Goal: Task Accomplishment & Management: Use online tool/utility

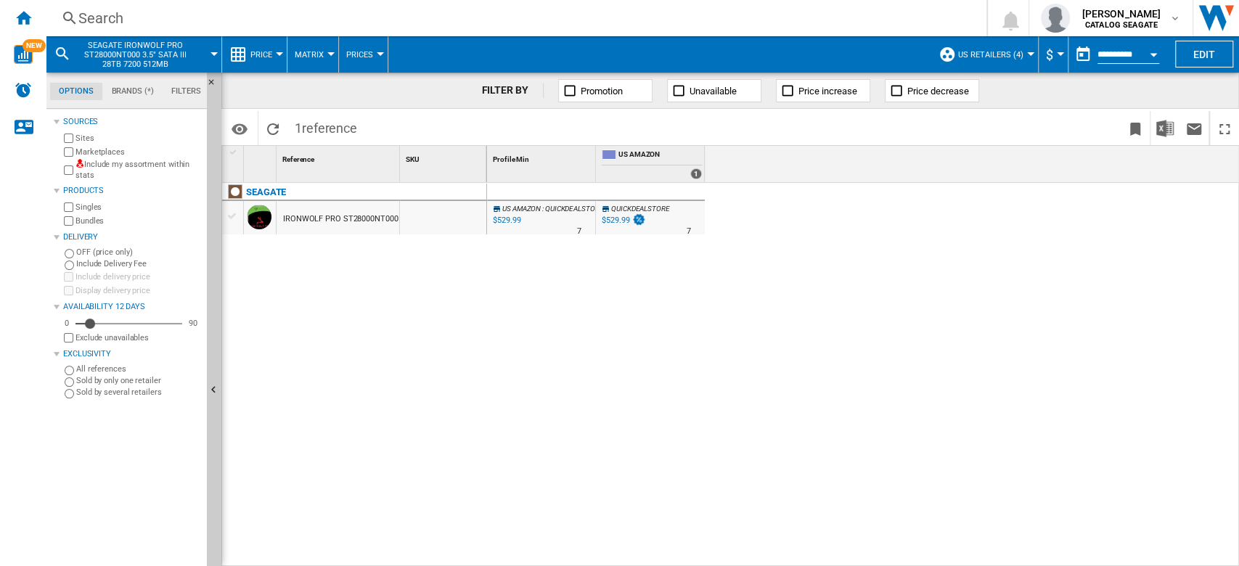
click at [207, 55] on button "SEAGATE IRONWOLF PRO ST28000NT000 3.5" SATA III 28TB 7200 512MB" at bounding box center [142, 54] width 131 height 36
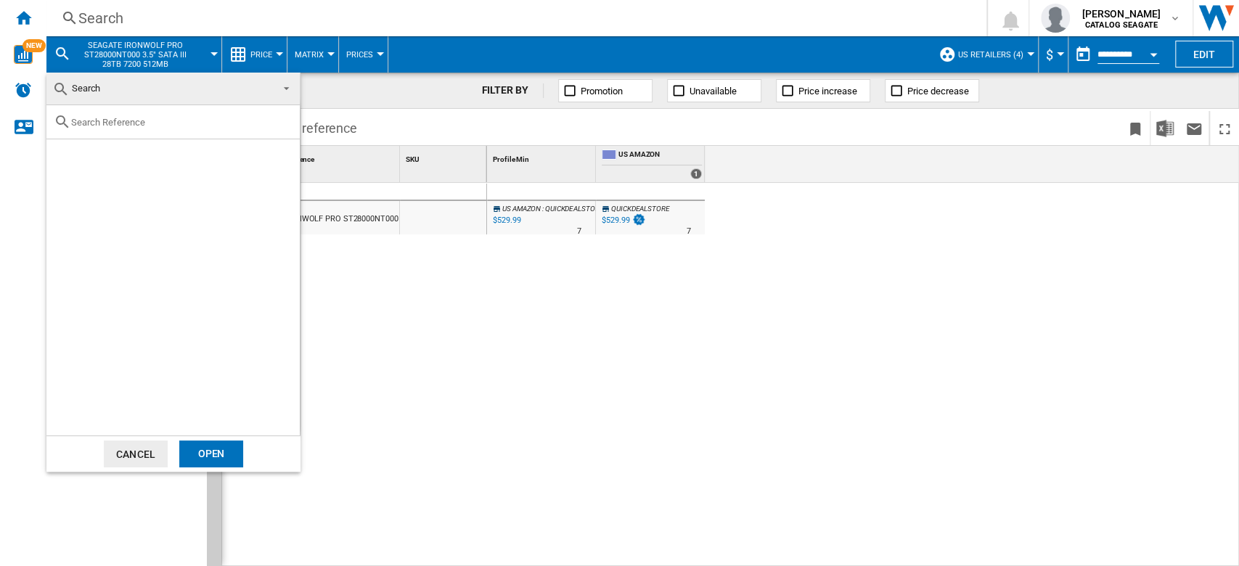
click at [1014, 52] on md-backdrop at bounding box center [619, 283] width 1239 height 566
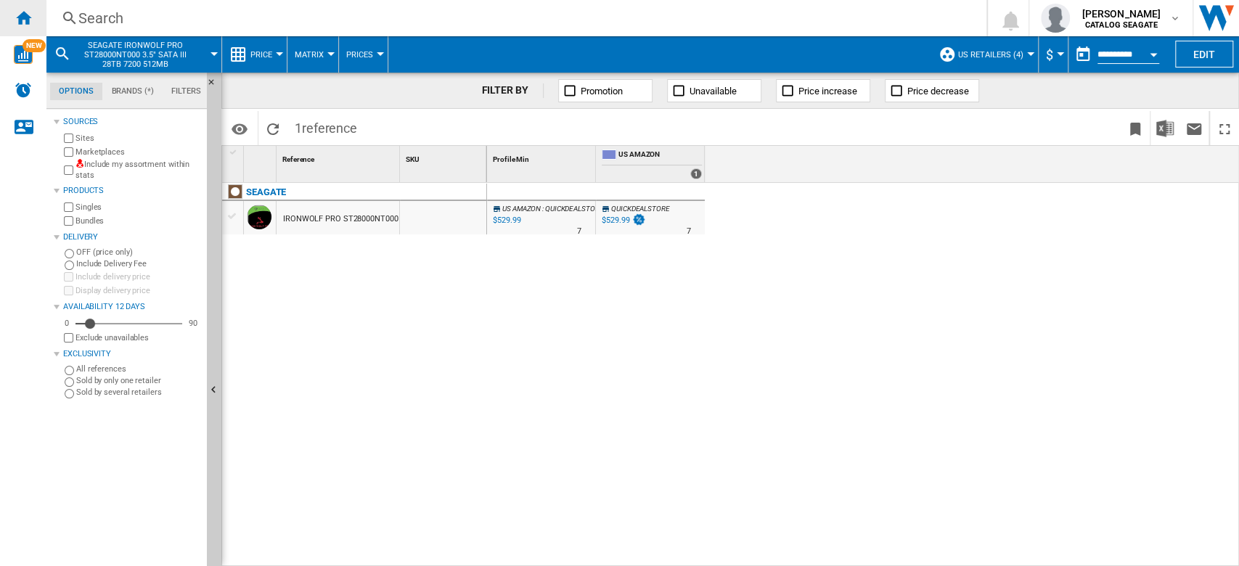
click at [23, 28] on div "Home" at bounding box center [23, 18] width 46 height 36
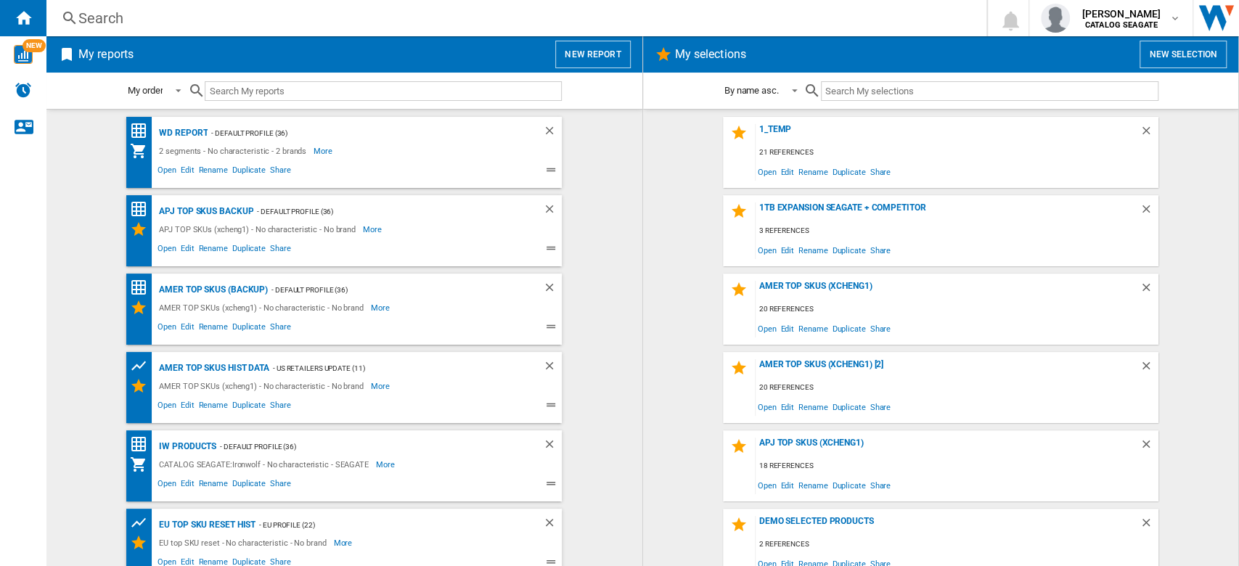
click at [604, 55] on button "New report" at bounding box center [592, 55] width 75 height 28
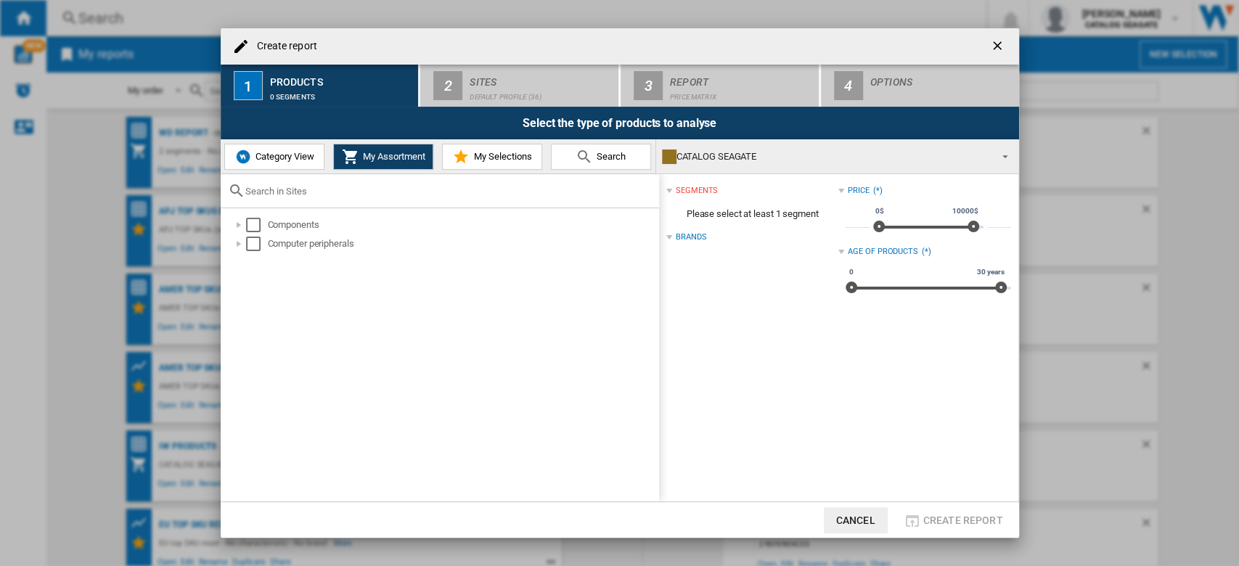
click at [279, 163] on button "Category View" at bounding box center [274, 157] width 100 height 26
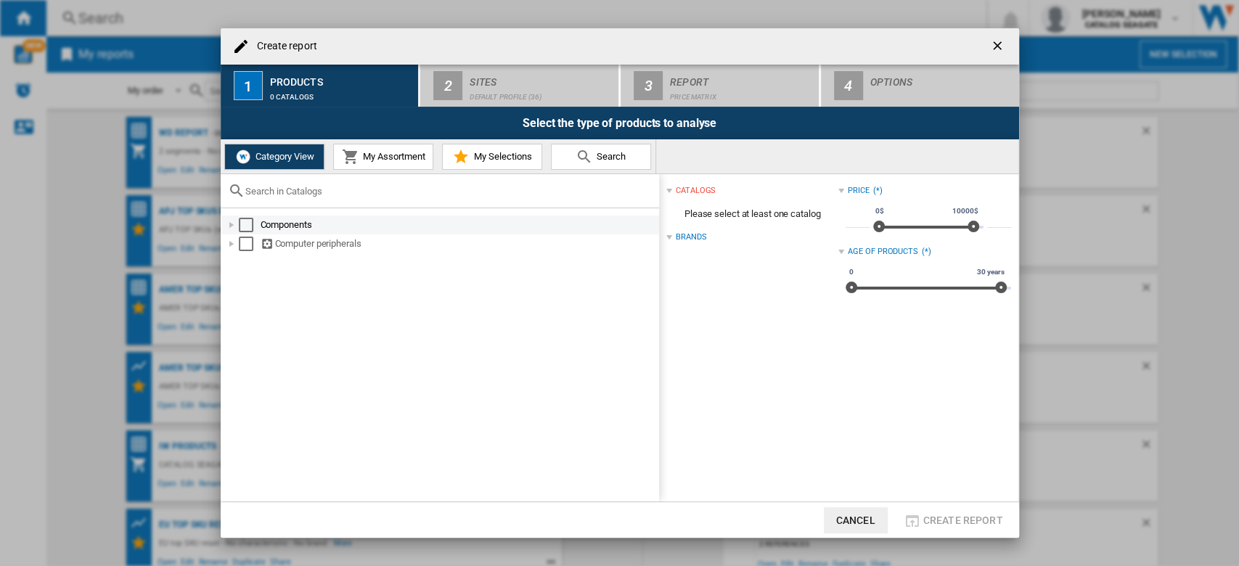
click at [229, 225] on div at bounding box center [231, 225] width 15 height 15
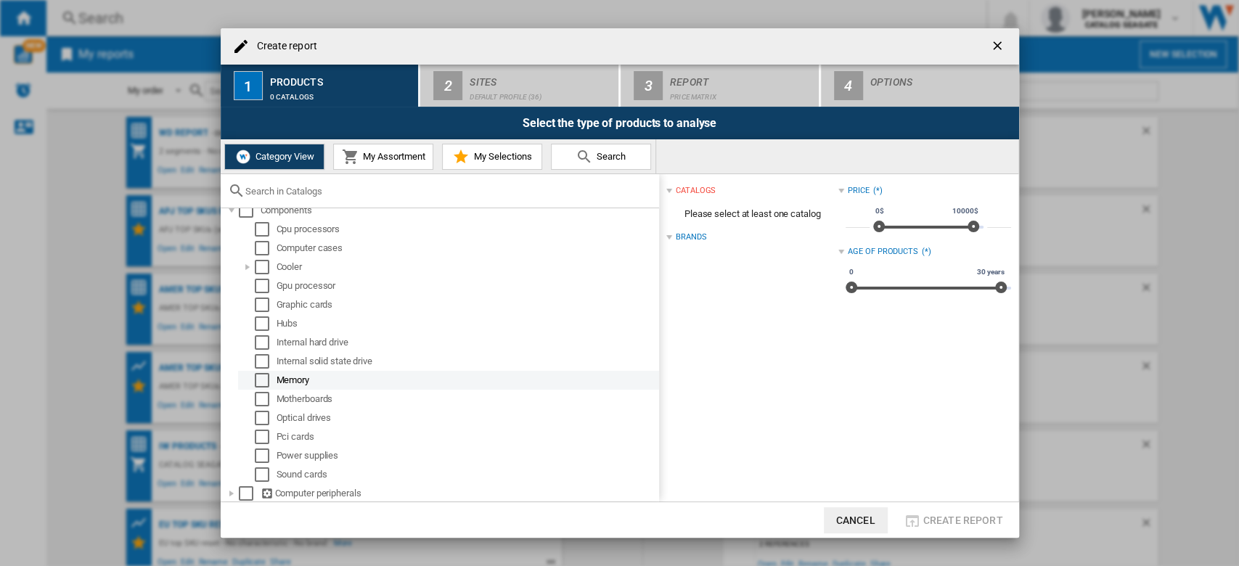
scroll to position [16, 0]
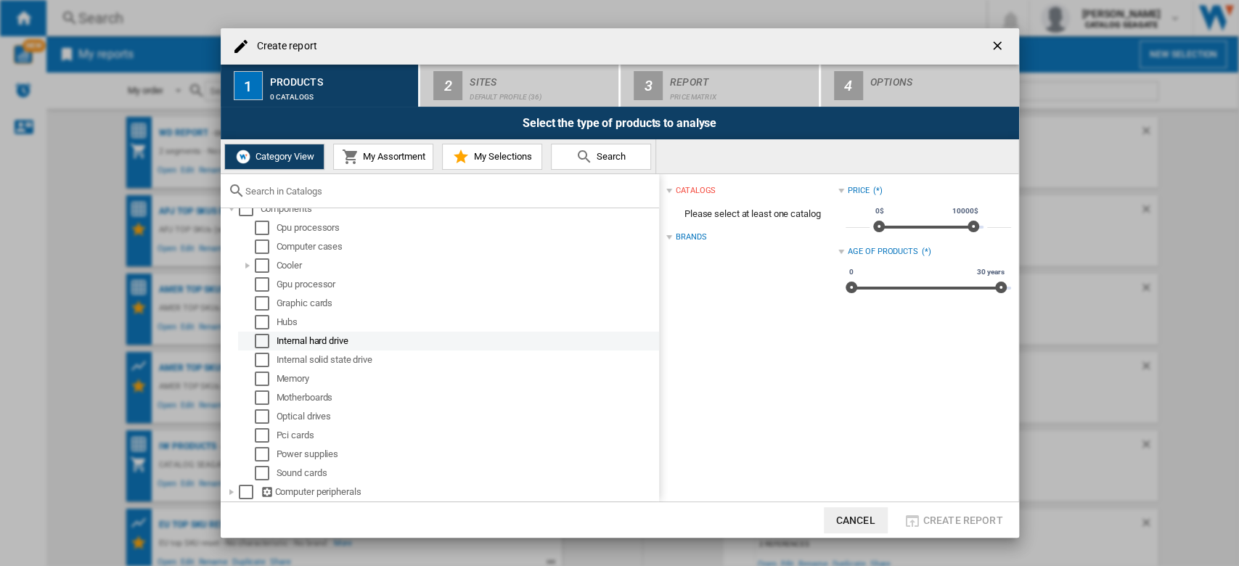
click at [262, 341] on div "Select" at bounding box center [262, 341] width 15 height 15
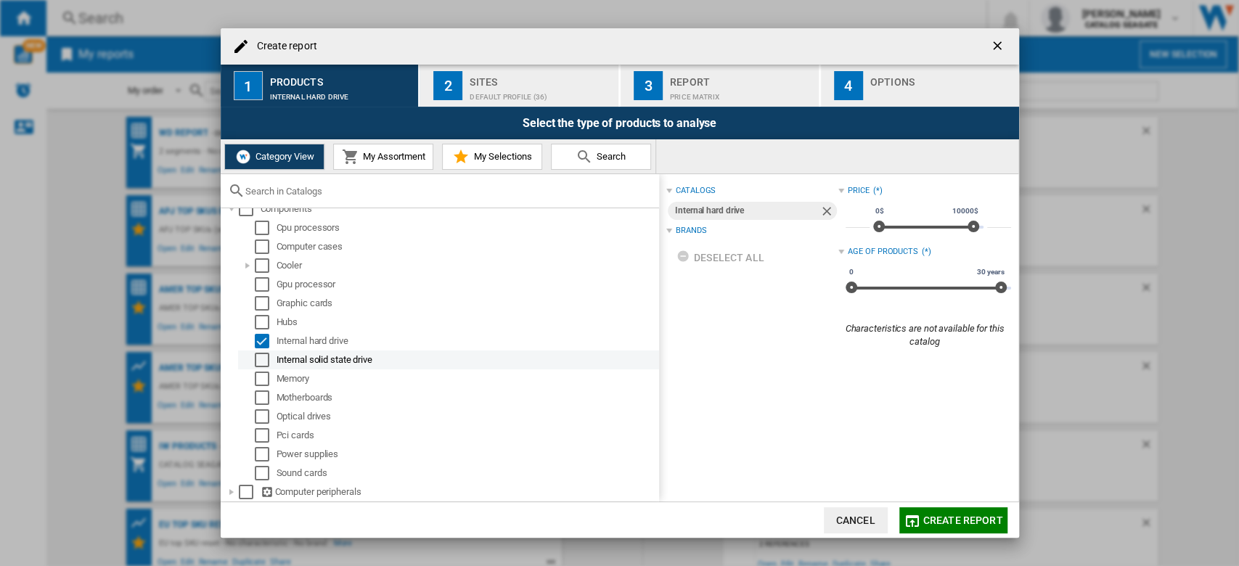
click at [261, 357] on div "Select" at bounding box center [262, 360] width 15 height 15
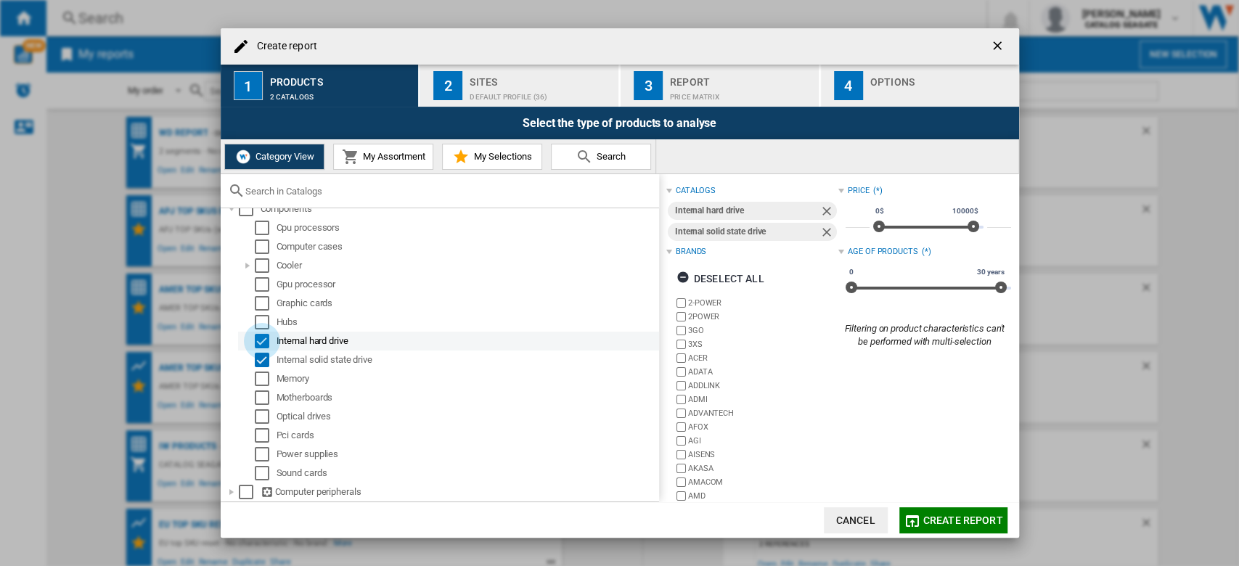
click at [265, 338] on div "Select" at bounding box center [262, 341] width 15 height 15
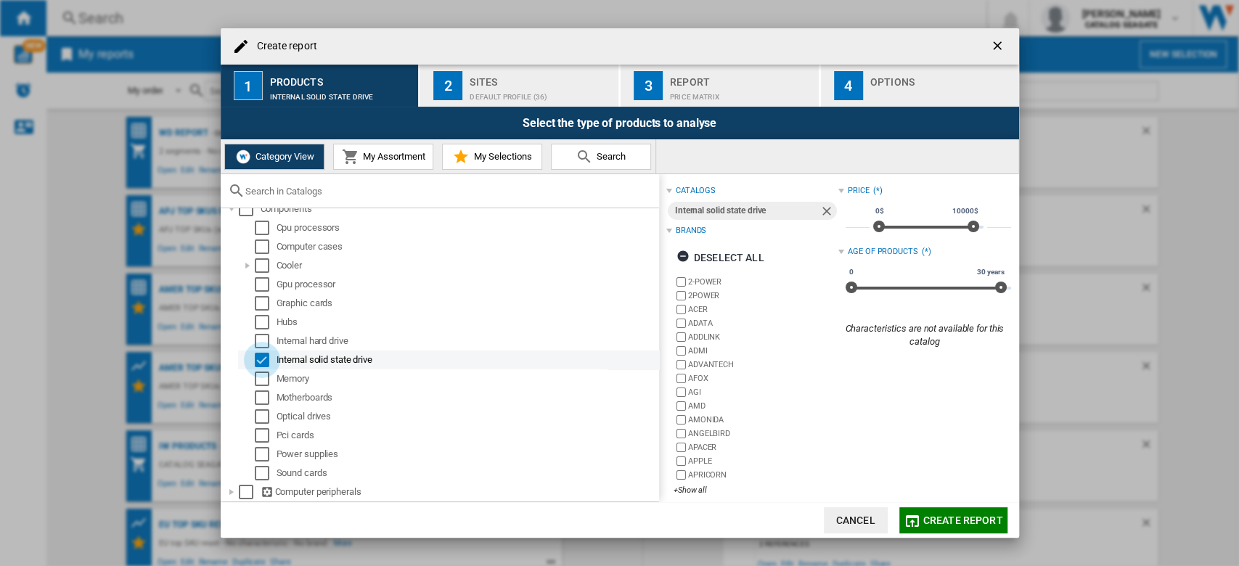
click at [262, 364] on div "Select" at bounding box center [262, 360] width 15 height 15
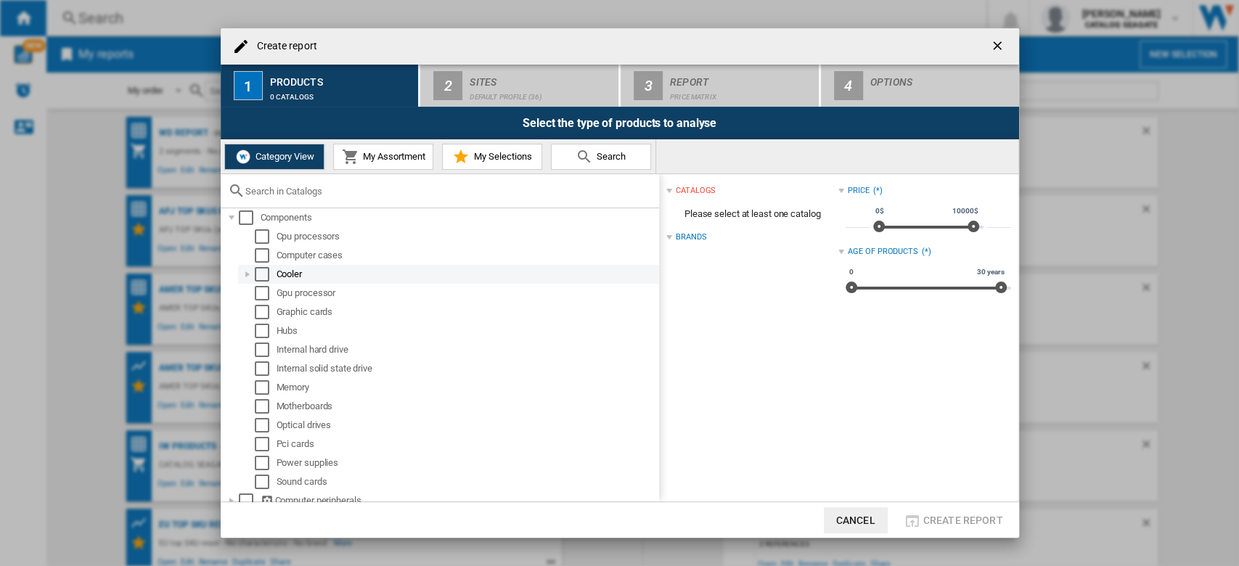
scroll to position [0, 0]
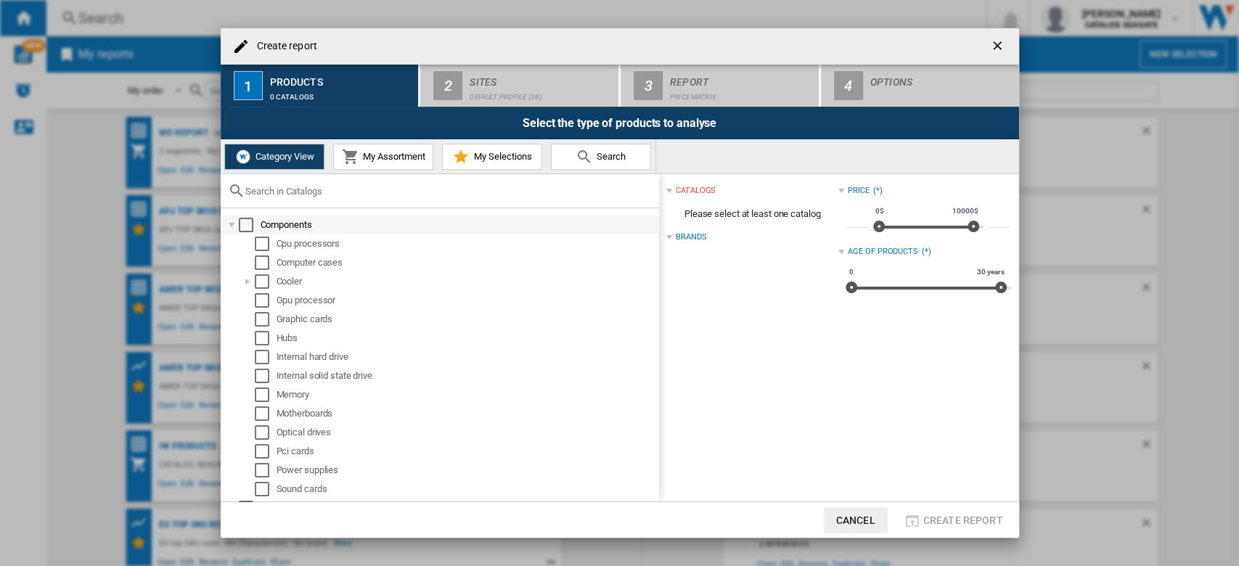
click at [232, 219] on div at bounding box center [231, 225] width 15 height 15
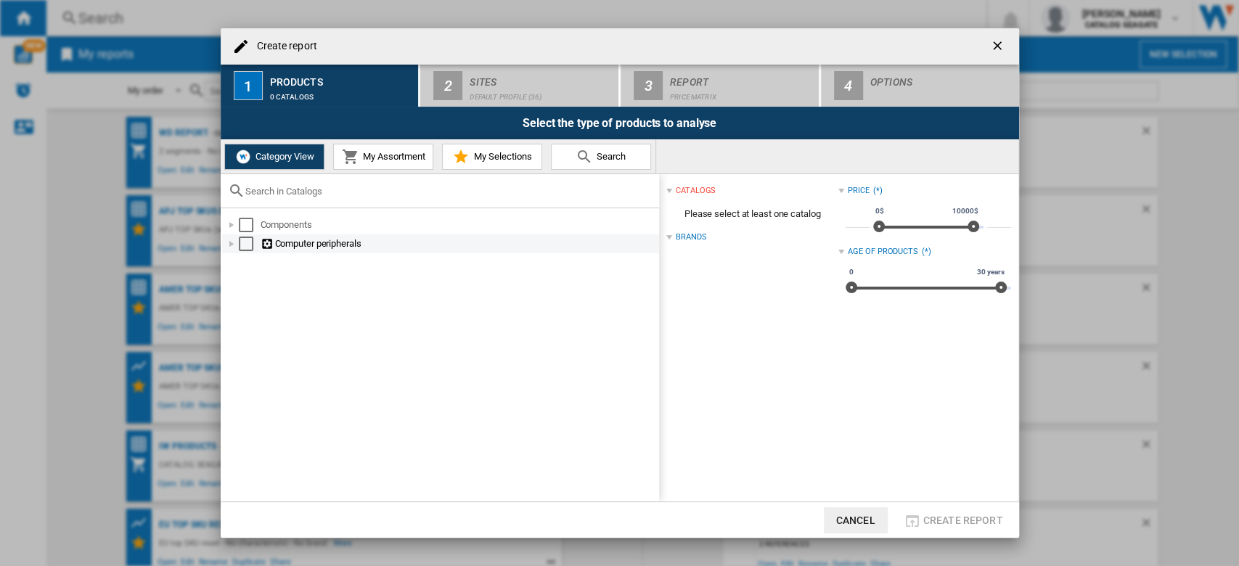
click at [231, 242] on div at bounding box center [231, 244] width 15 height 15
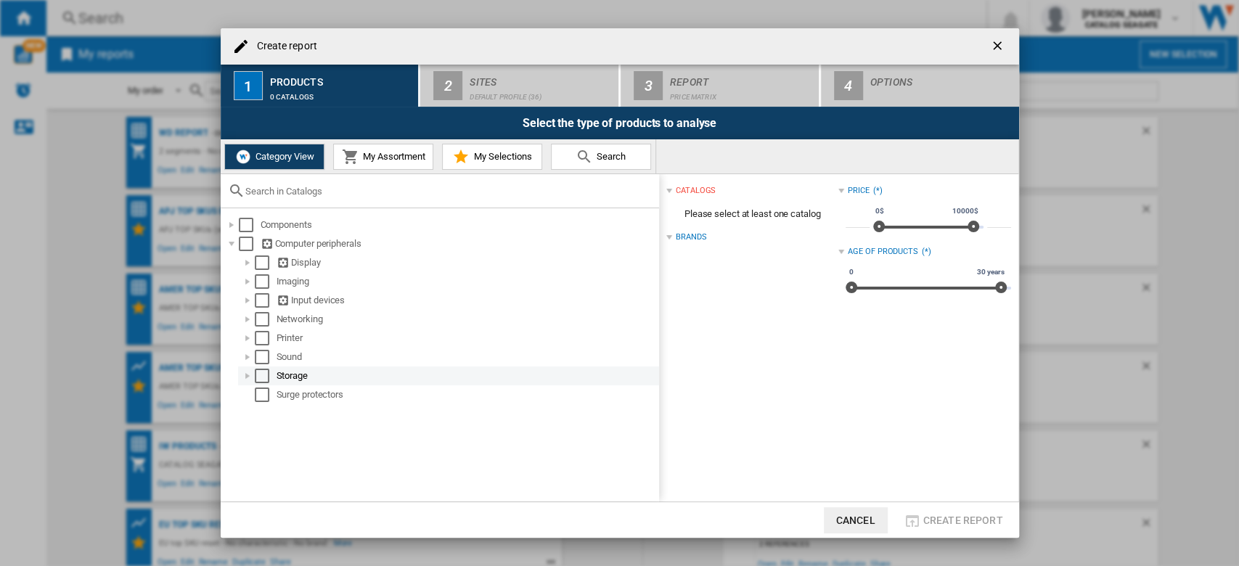
click at [261, 374] on div "Select" at bounding box center [262, 376] width 15 height 15
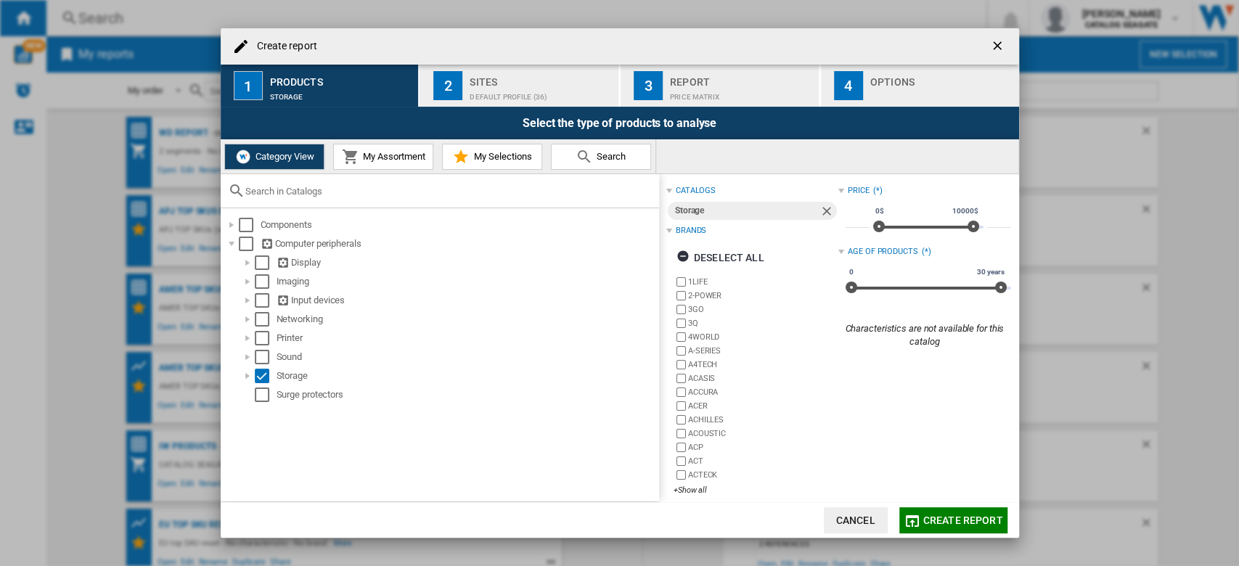
click at [524, 97] on div "Default profile (36)" at bounding box center [541, 93] width 143 height 15
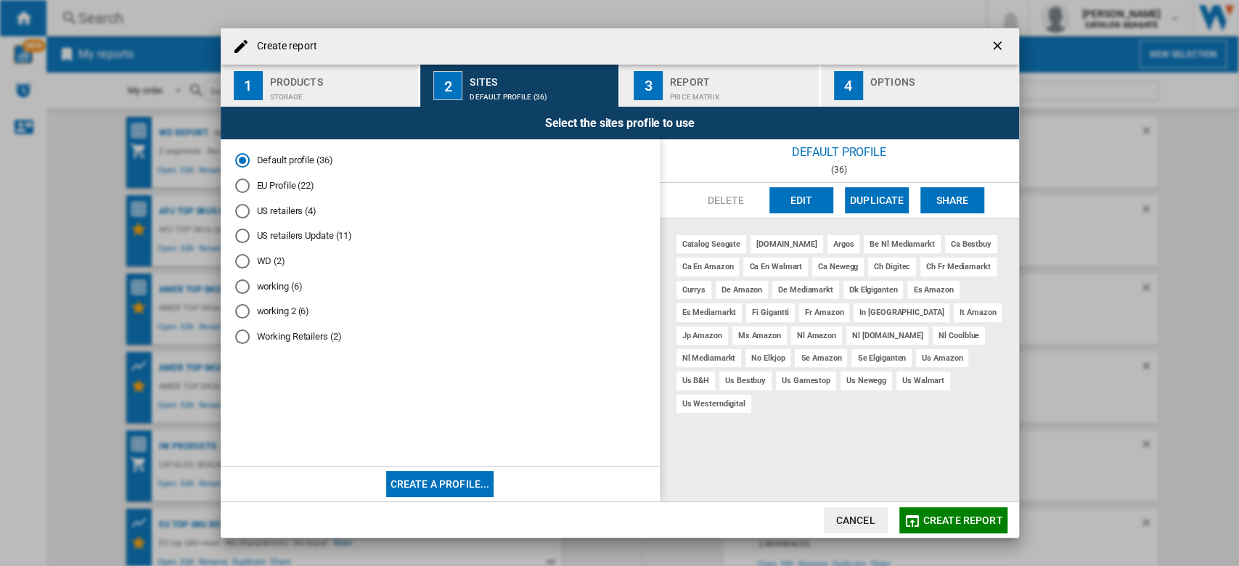
click at [477, 481] on button "Create a profile..." at bounding box center [440, 484] width 108 height 26
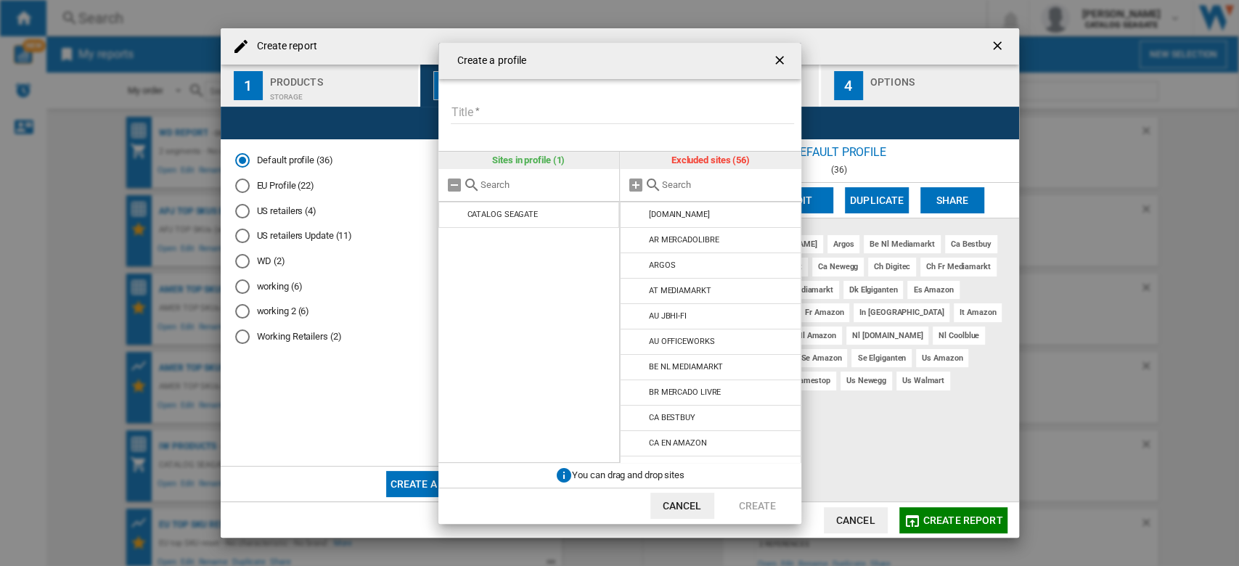
click at [513, 117] on input "Title" at bounding box center [622, 113] width 343 height 22
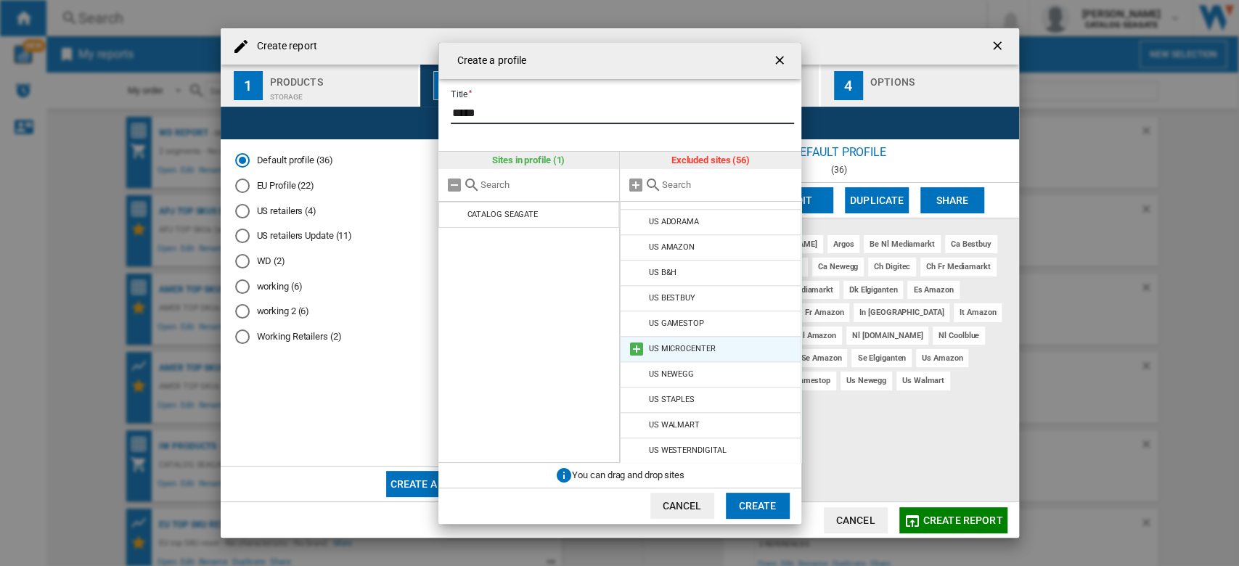
scroll to position [1162, 0]
type input "*****"
click at [696, 182] on input "text" at bounding box center [728, 184] width 132 height 11
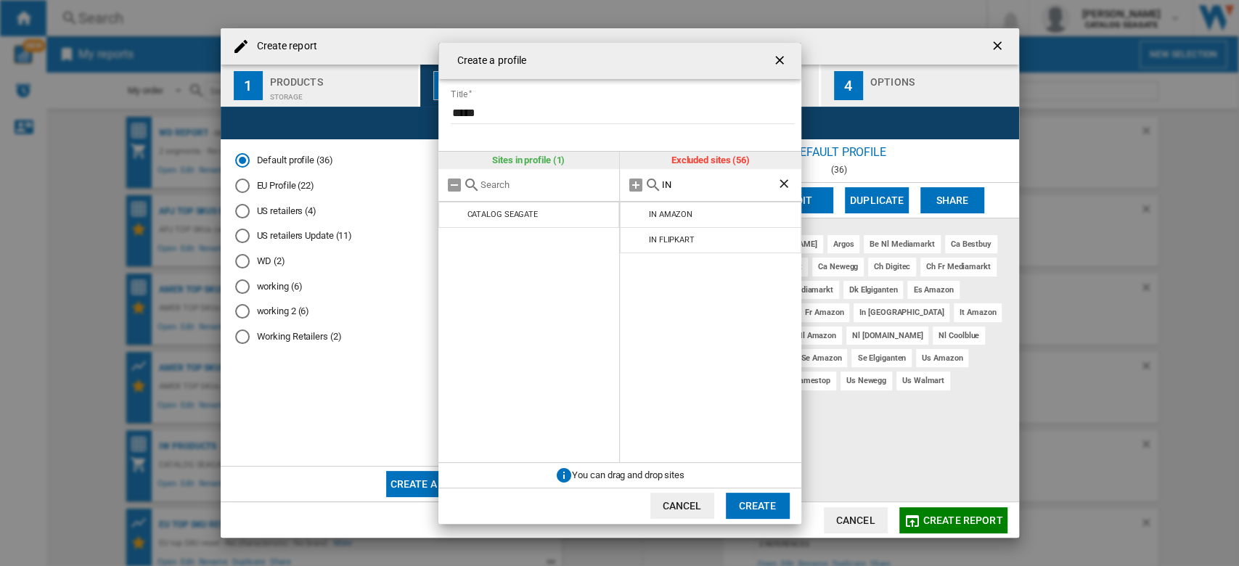
scroll to position [0, 0]
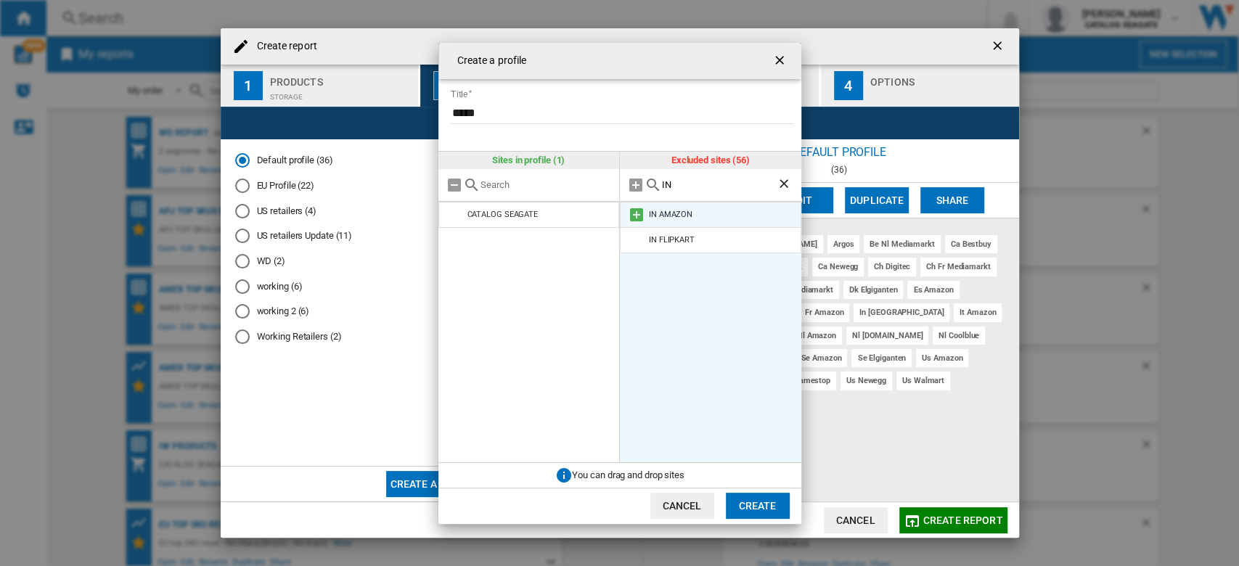
type input "IN"
click at [637, 213] on md-icon at bounding box center [636, 214] width 17 height 17
click at [636, 216] on md-icon at bounding box center [636, 214] width 17 height 17
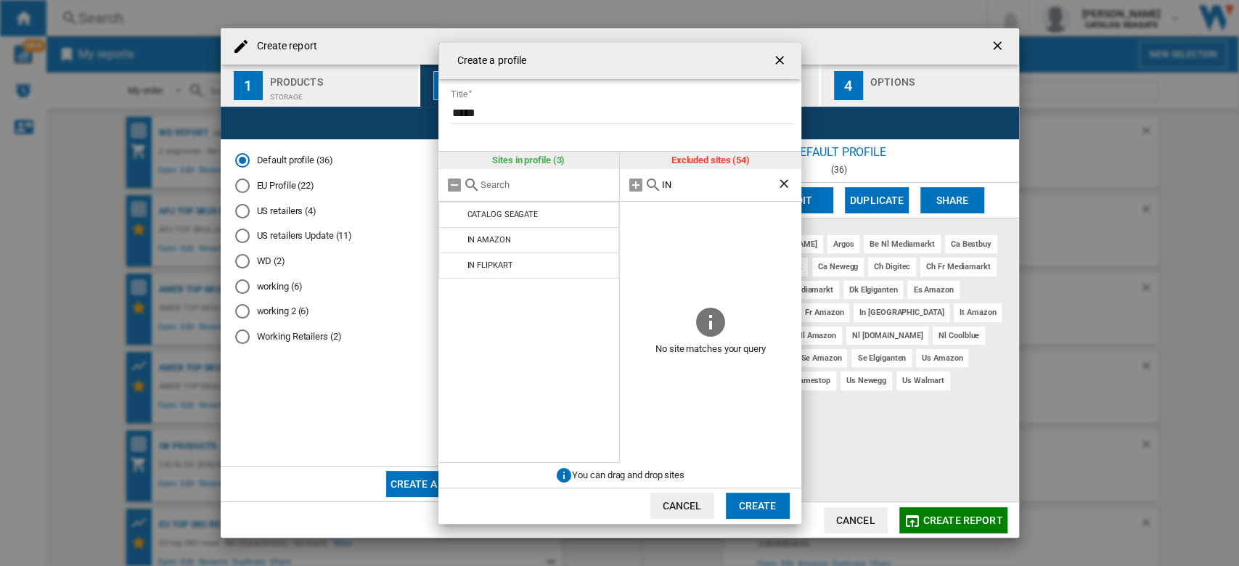
click at [761, 499] on button "Create" at bounding box center [758, 506] width 64 height 26
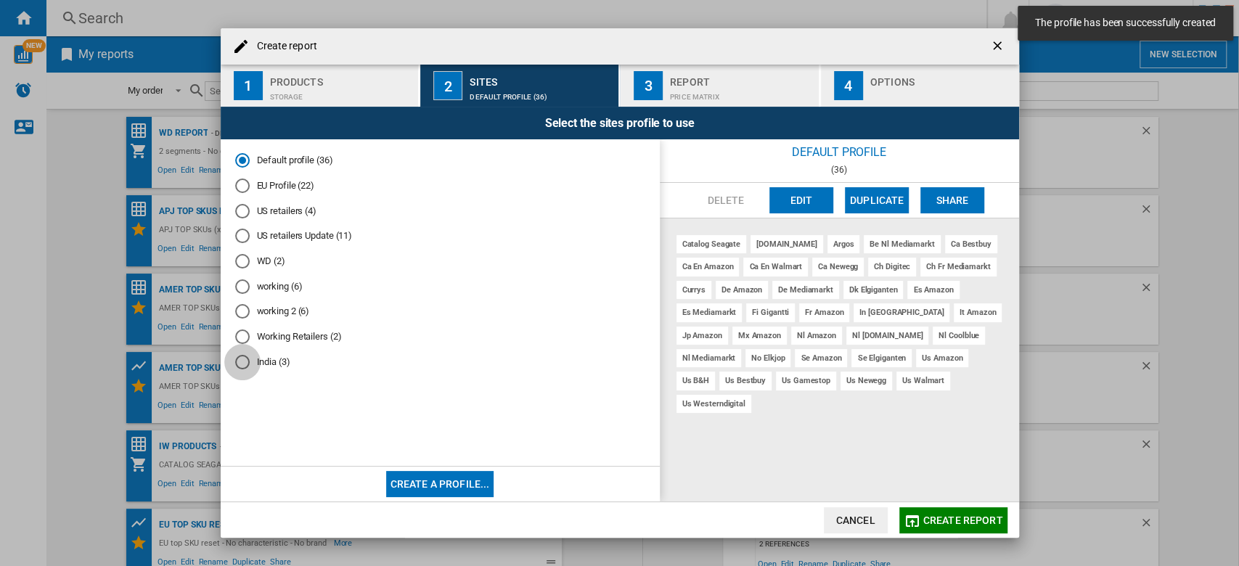
click at [247, 360] on div "India (3)" at bounding box center [242, 362] width 15 height 15
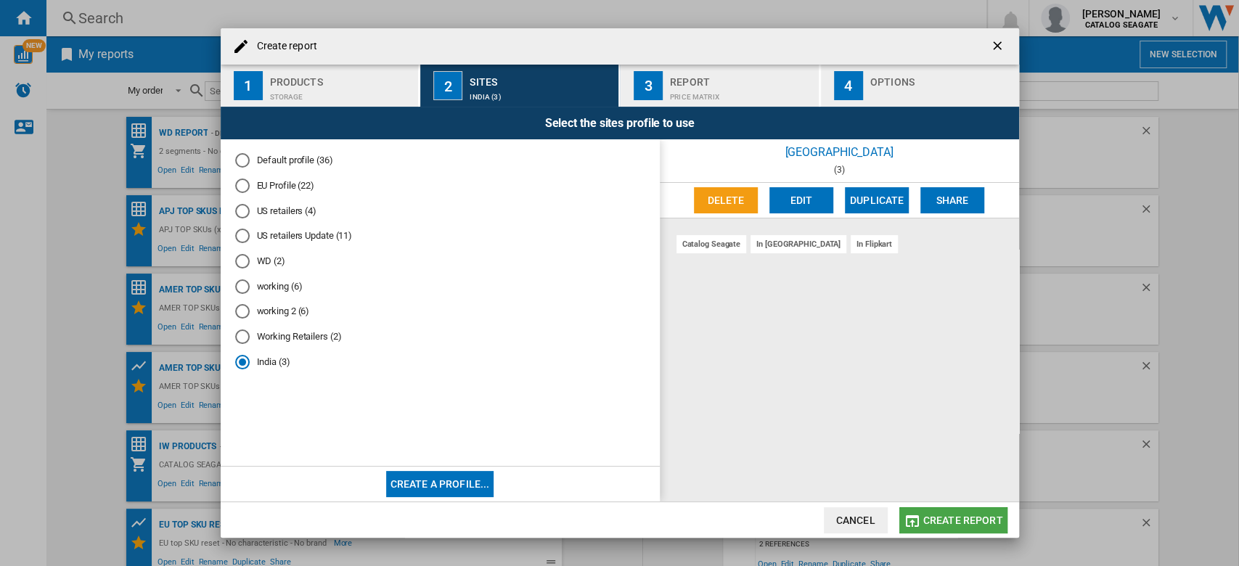
click at [976, 522] on span "Create report" at bounding box center [963, 521] width 80 height 12
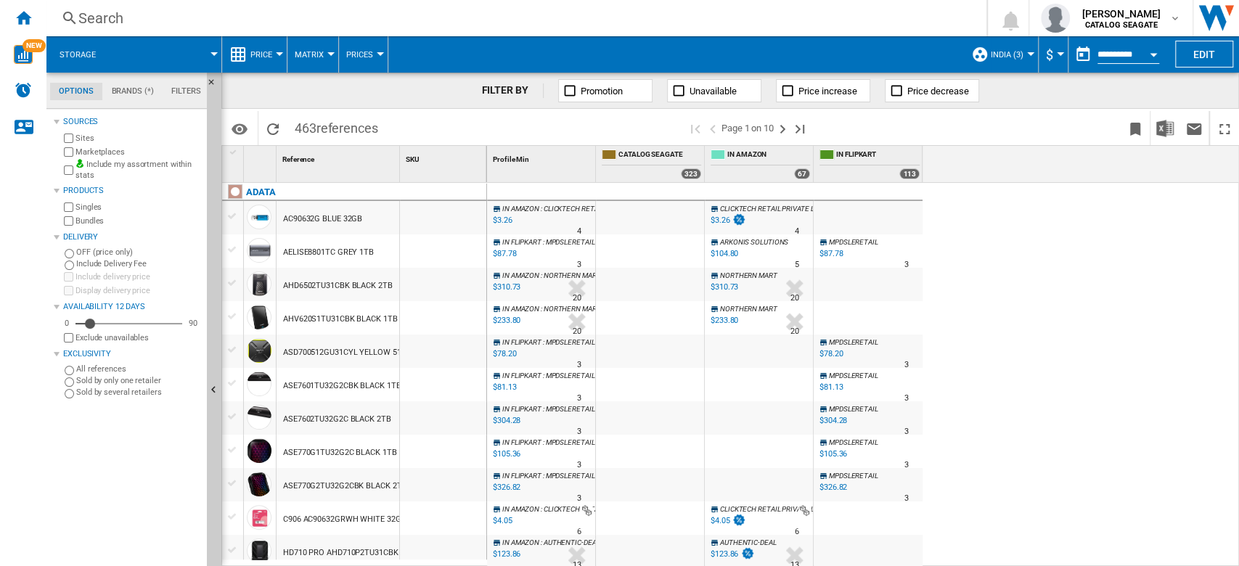
click at [213, 55] on div at bounding box center [213, 54] width 7 height 4
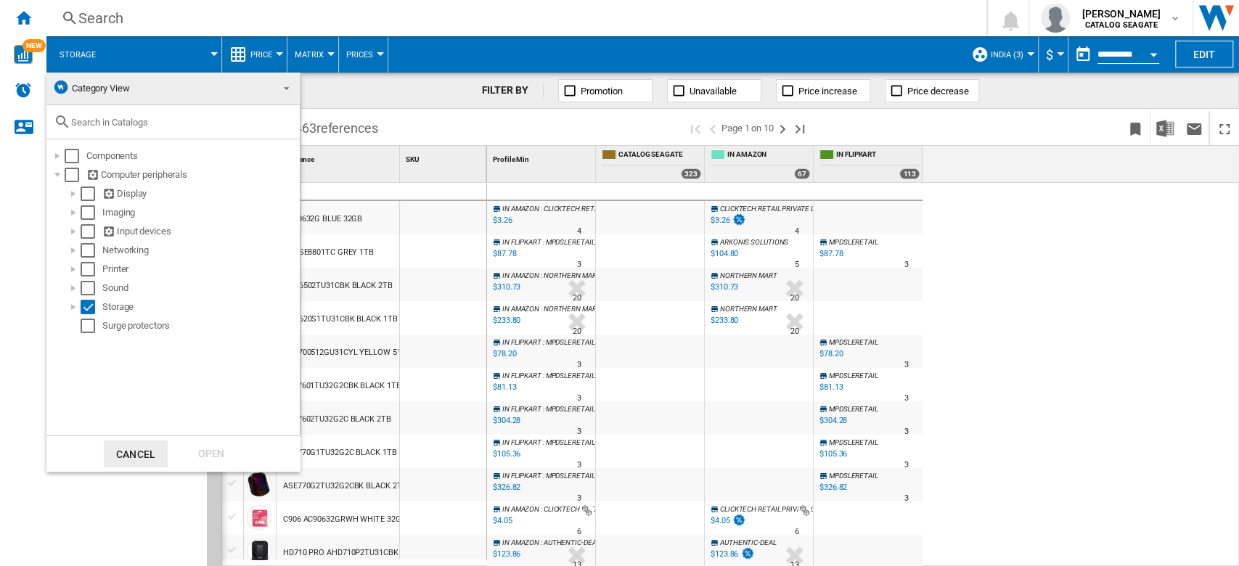
click at [213, 55] on md-backdrop at bounding box center [619, 283] width 1239 height 566
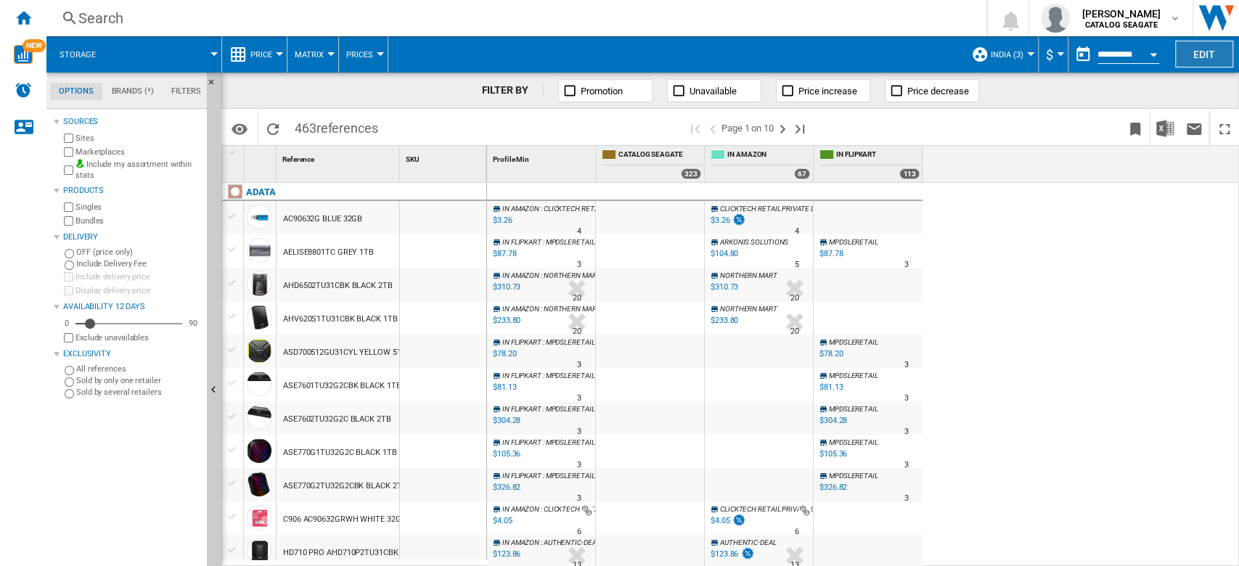
click at [1196, 60] on button "Edit" at bounding box center [1204, 54] width 58 height 27
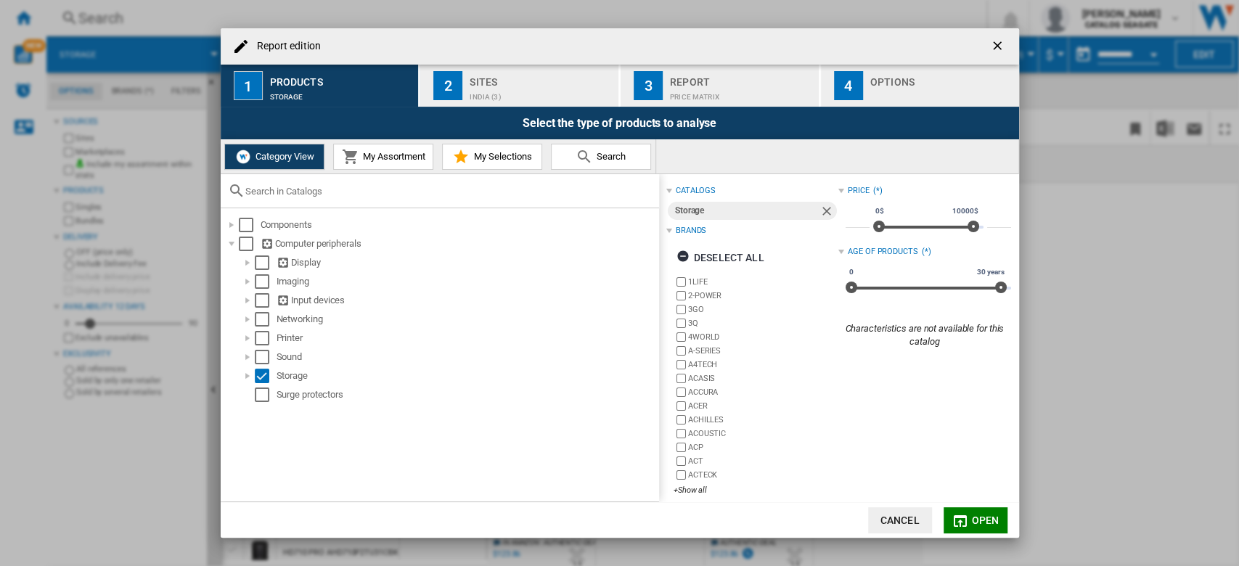
scroll to position [12, 0]
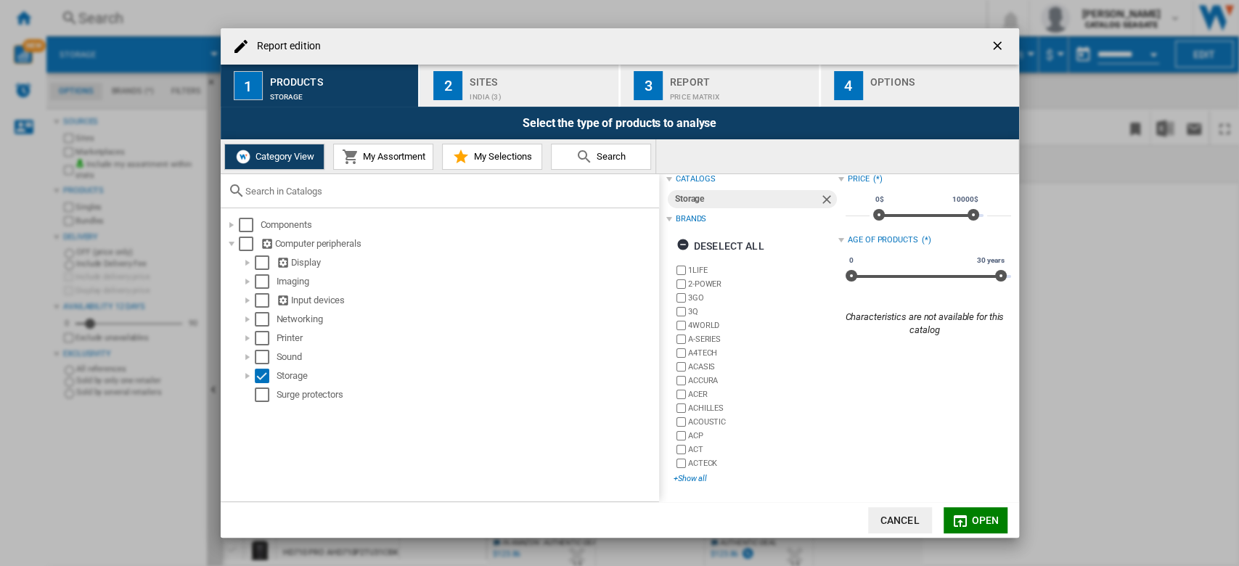
click at [697, 484] on div "+Show all" at bounding box center [755, 478] width 165 height 11
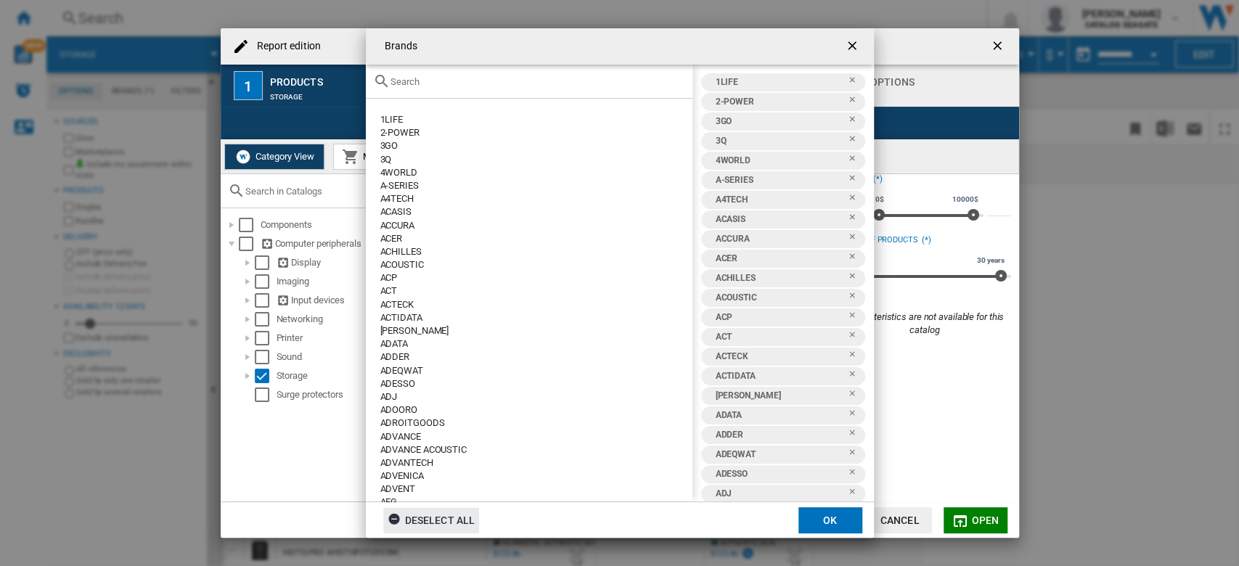
click at [448, 512] on div "Deselect all" at bounding box center [432, 520] width 88 height 26
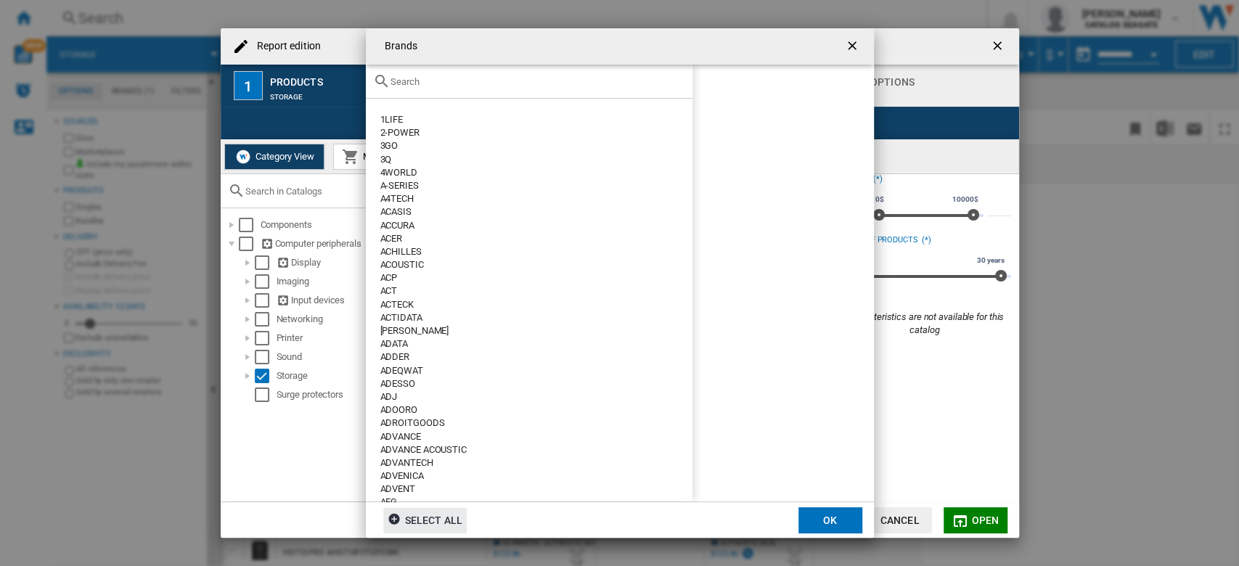
click at [491, 84] on input "text" at bounding box center [537, 81] width 295 height 11
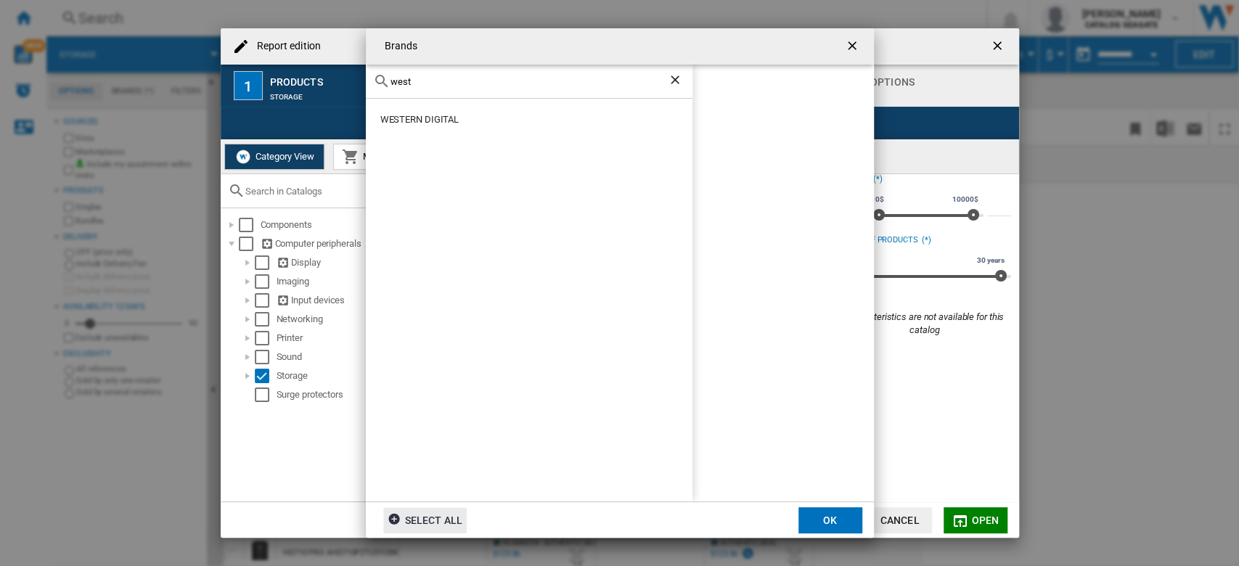
click at [431, 121] on div "WESTERN DIGITAL" at bounding box center [536, 119] width 312 height 13
click at [827, 520] on button "OK" at bounding box center [830, 520] width 64 height 26
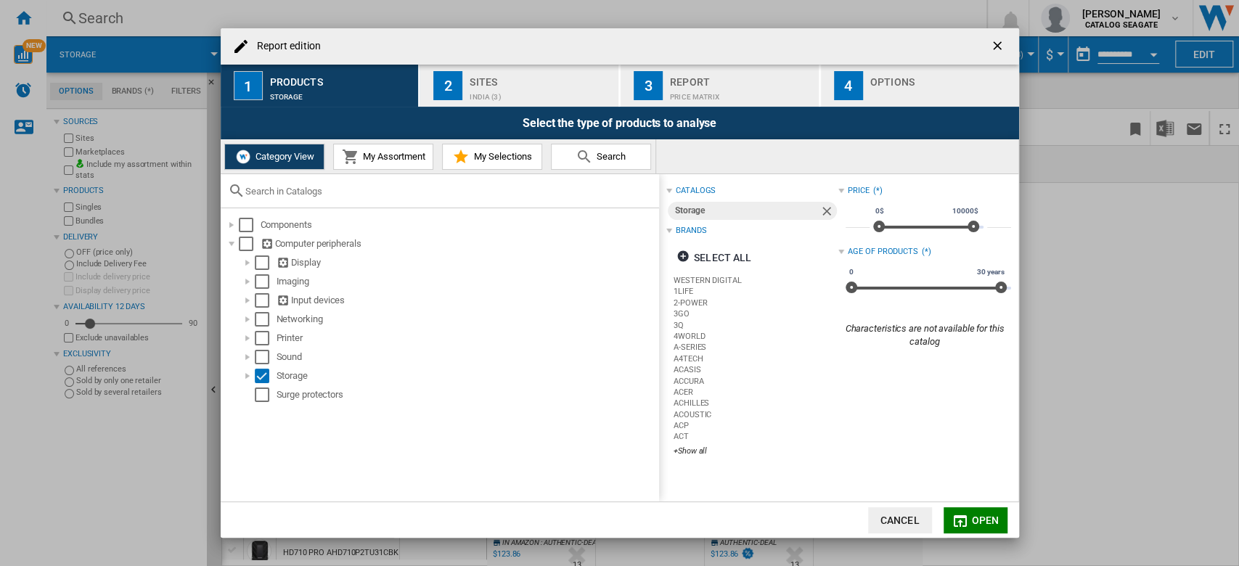
scroll to position [0, 0]
click at [965, 520] on md-icon "Report edition ..." at bounding box center [959, 520] width 17 height 17
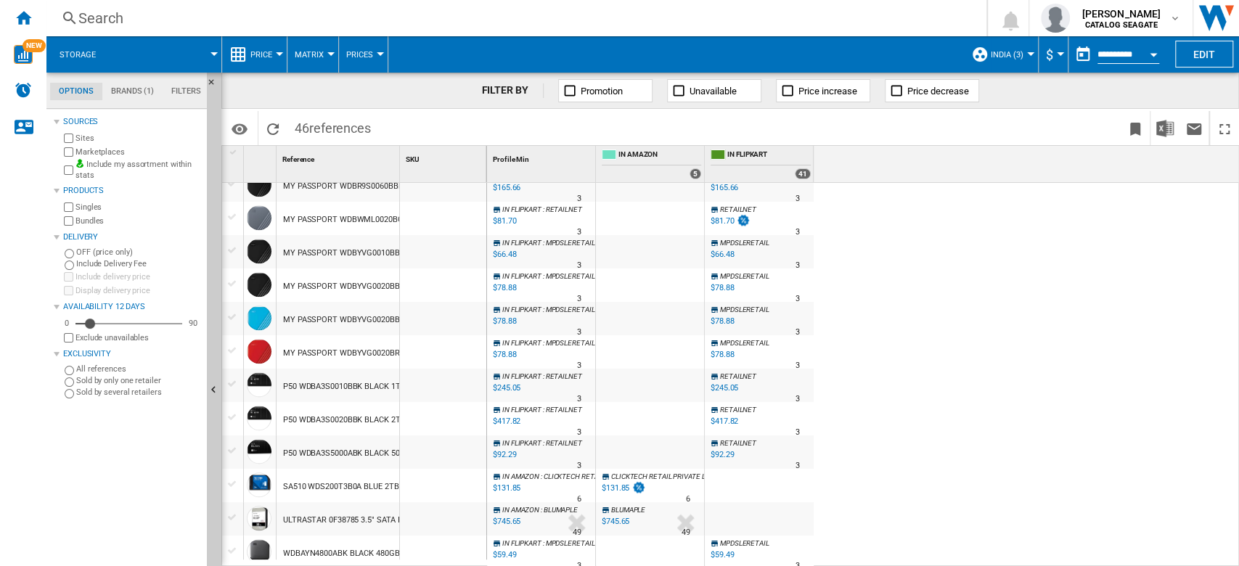
scroll to position [1168, 0]
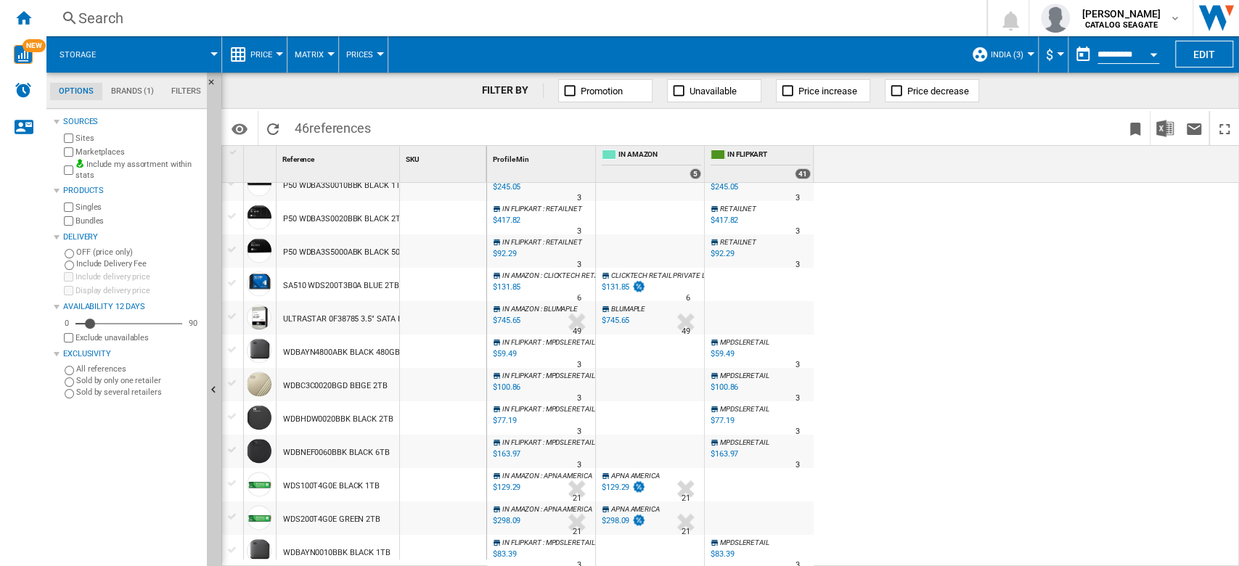
drag, startPoint x: 618, startPoint y: 274, endPoint x: 943, endPoint y: 311, distance: 327.3
click at [938, 311] on div "IN FLIPKART : RETAILNET -1.0 % $462.06 % N/A 3 IN FLIPKART : RETAILNET RETAILNE…" at bounding box center [863, 375] width 753 height 385
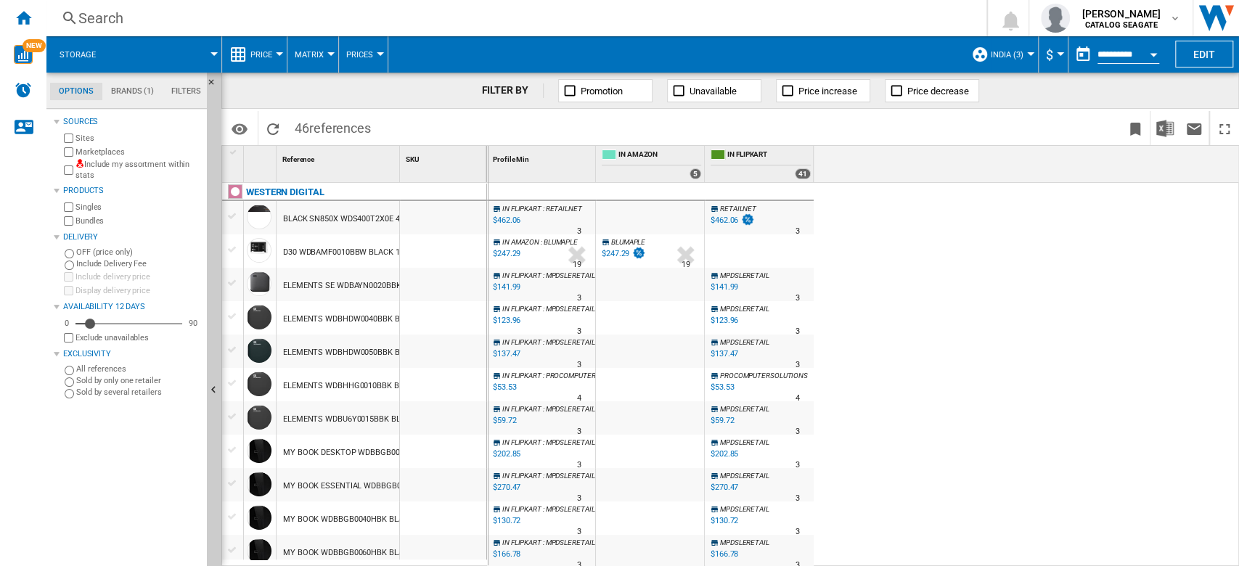
drag, startPoint x: 401, startPoint y: 171, endPoint x: 487, endPoint y: 179, distance: 86.7
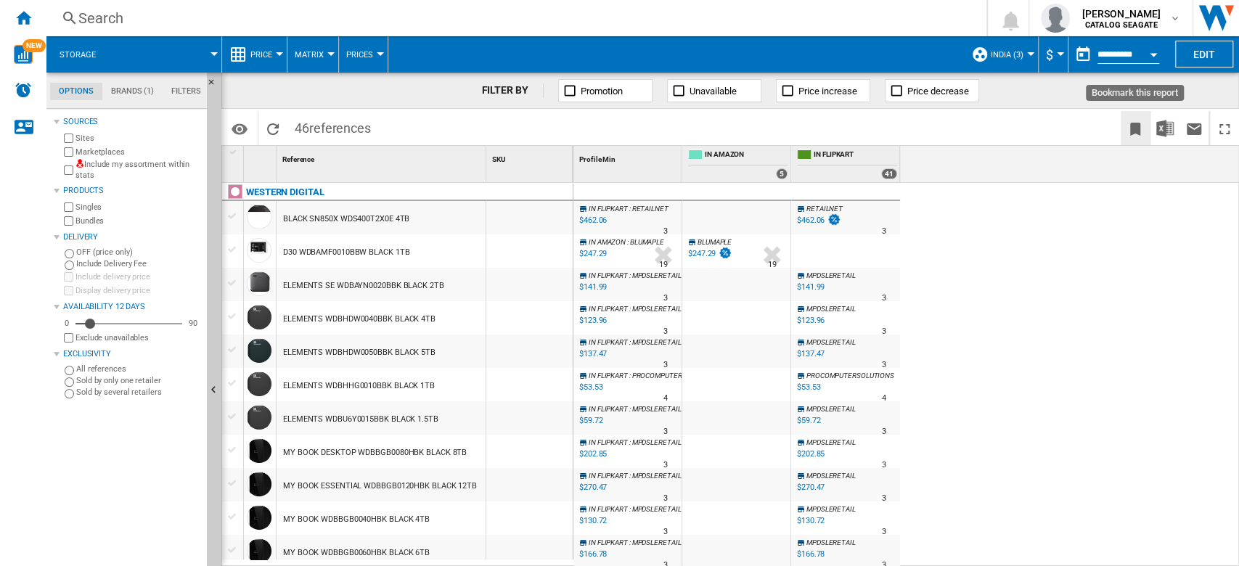
click at [1132, 134] on ng-md-icon "Bookmark this report" at bounding box center [1134, 128] width 17 height 17
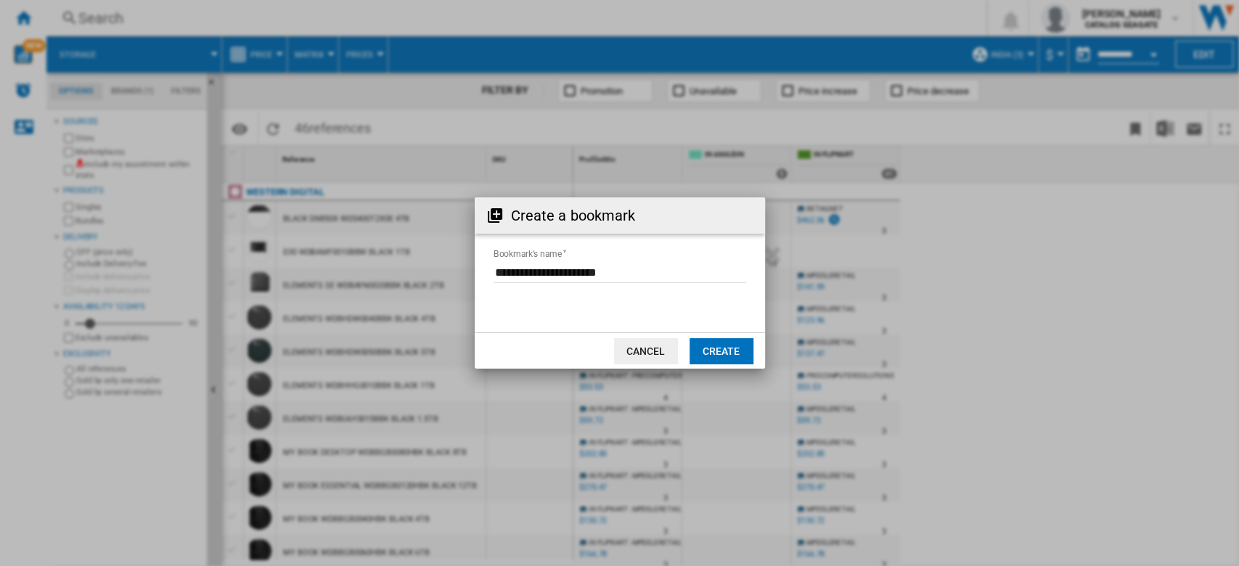
drag, startPoint x: 658, startPoint y: 262, endPoint x: 655, endPoint y: 271, distance: 10.1
click at [657, 263] on input "Bookmark's name" at bounding box center [619, 272] width 253 height 22
type input "**********"
click at [733, 353] on button "Create" at bounding box center [721, 351] width 64 height 26
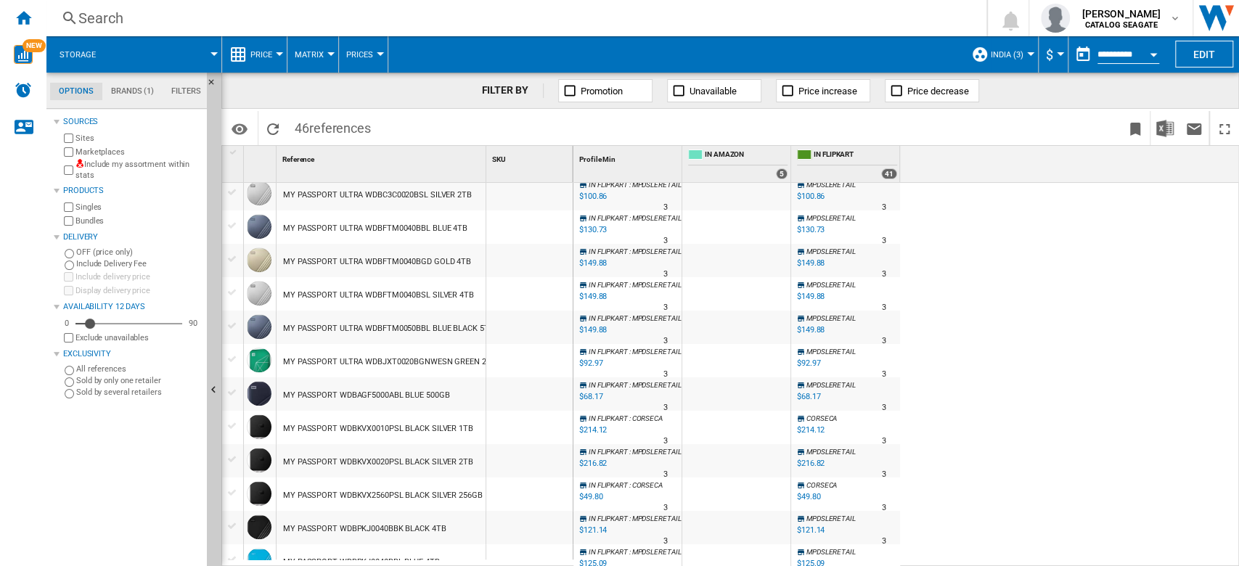
scroll to position [298, 0]
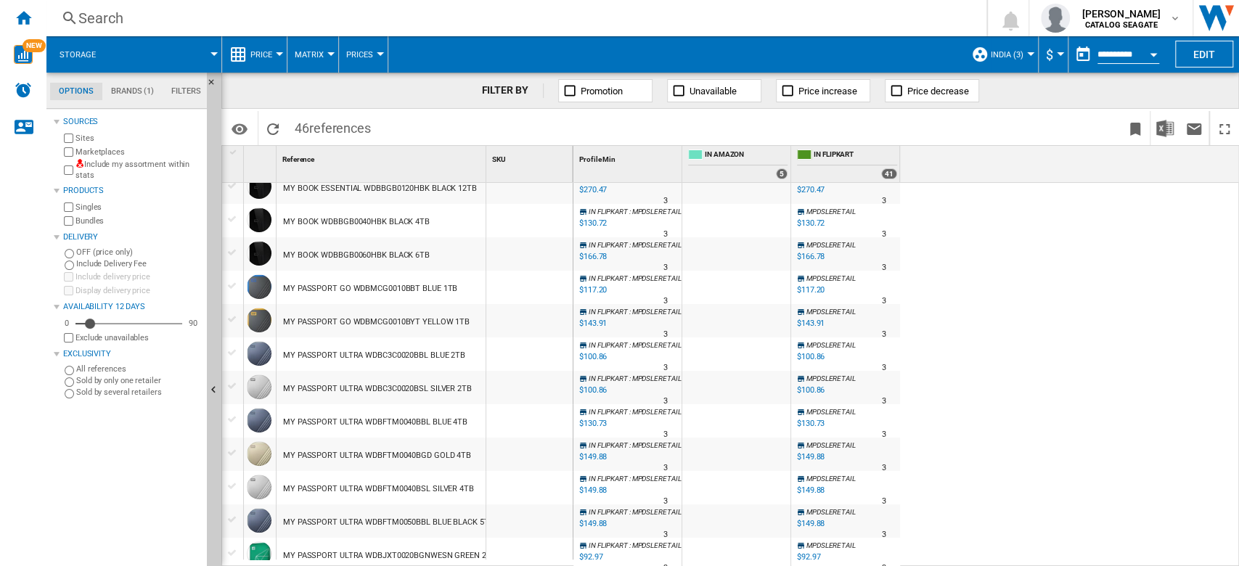
drag, startPoint x: 861, startPoint y: 208, endPoint x: 789, endPoint y: 208, distance: 71.8
click at [789, 204] on div "IN FLIPKART : MPDSLERETAIL -1.0 % $130.72 % N/A 3 IN FLIPKART : MPDSLERETAIL MP…" at bounding box center [736, 204] width 327 height 0
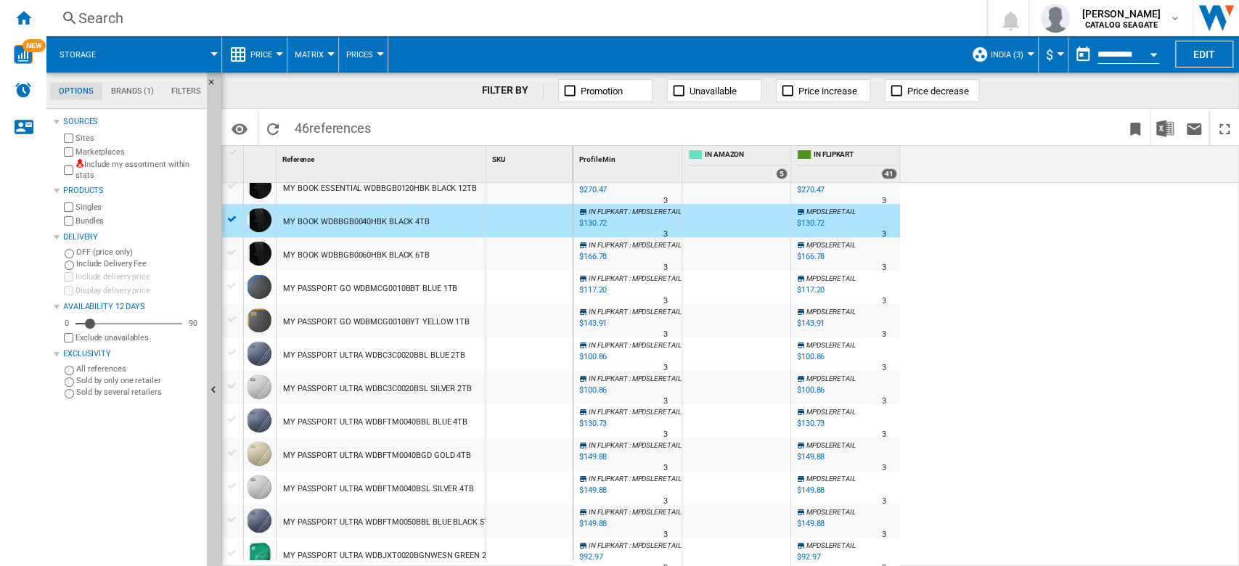
click at [816, 224] on div "$130.72" at bounding box center [811, 222] width 28 height 9
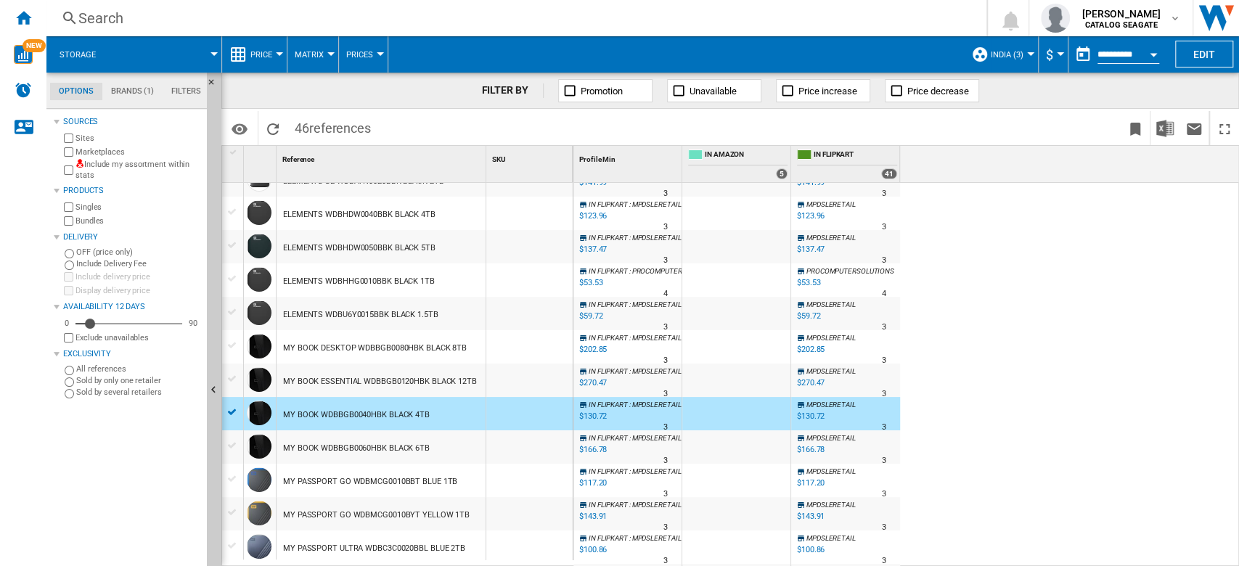
scroll to position [0, 0]
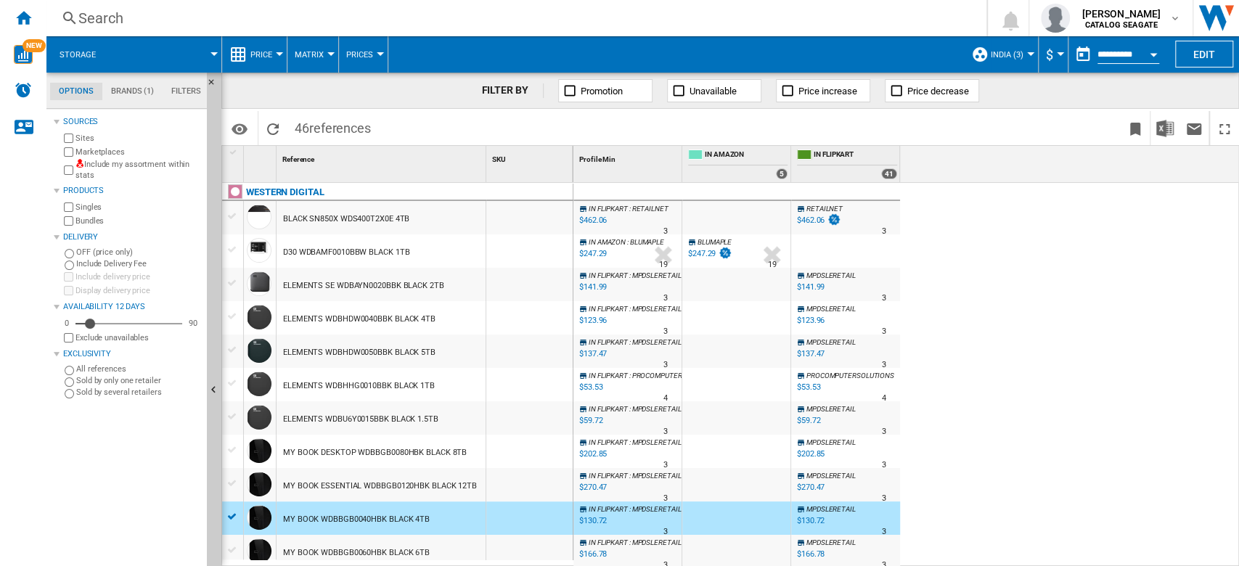
click at [811, 221] on div "$462.06" at bounding box center [811, 220] width 28 height 9
drag, startPoint x: 862, startPoint y: 274, endPoint x: 801, endPoint y: 273, distance: 61.0
click at [801, 273] on div "MPDSLERETAIL" at bounding box center [845, 275] width 103 height 9
